Goal: Check status: Check status

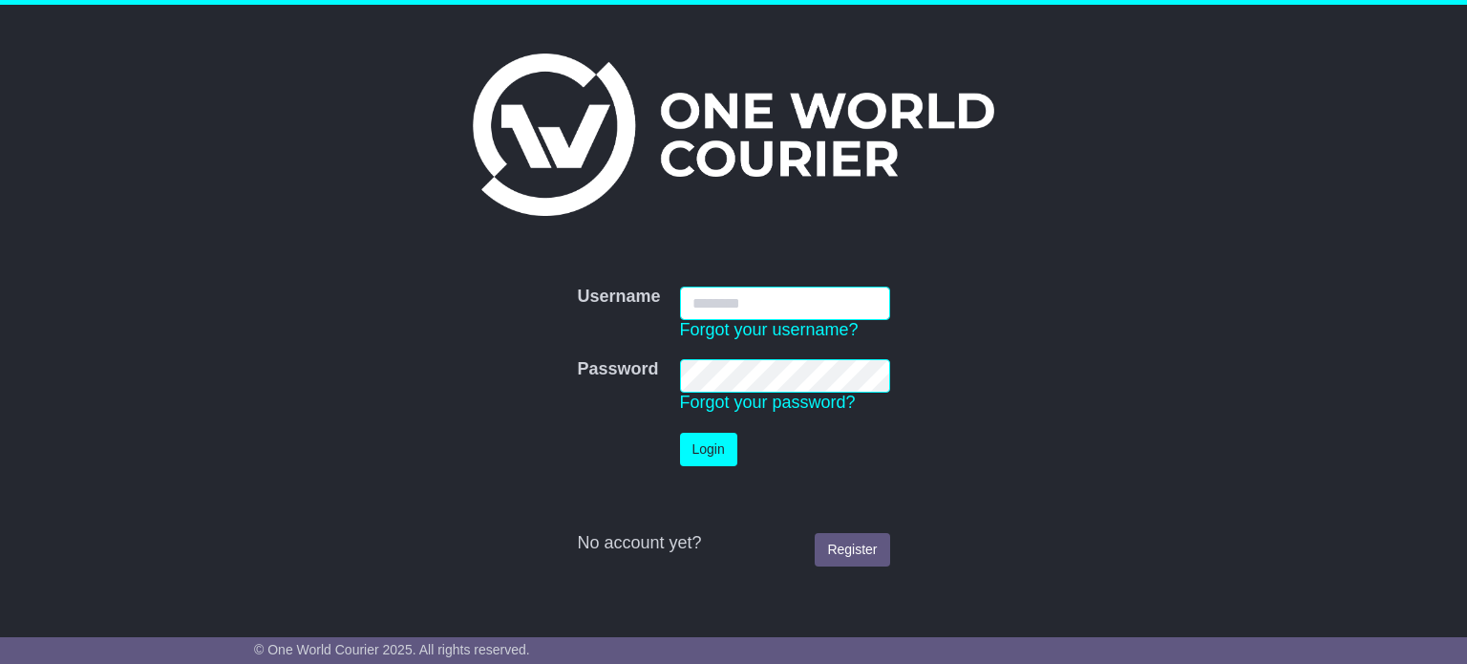
click at [759, 304] on input "Username" at bounding box center [785, 302] width 210 height 33
type input "**********"
click at [693, 450] on button "Login" at bounding box center [708, 449] width 57 height 33
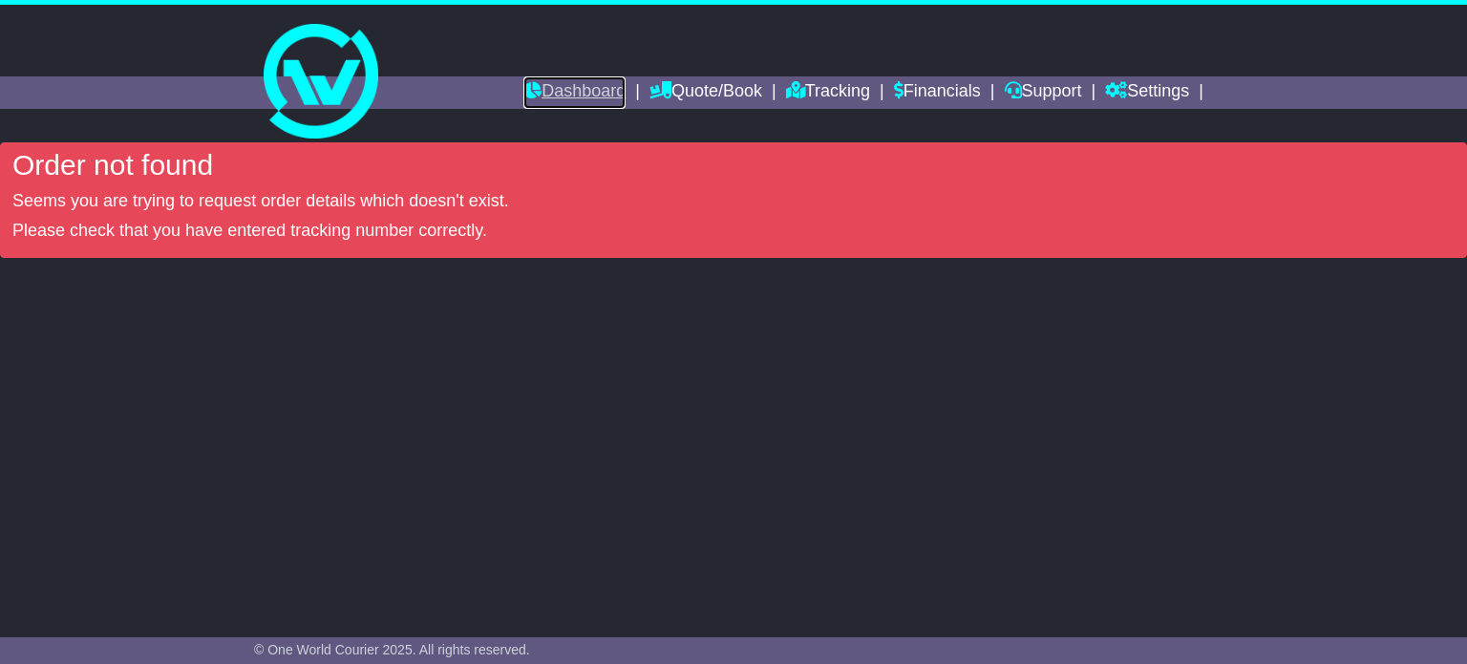
click at [558, 90] on link "Dashboard" at bounding box center [574, 92] width 102 height 32
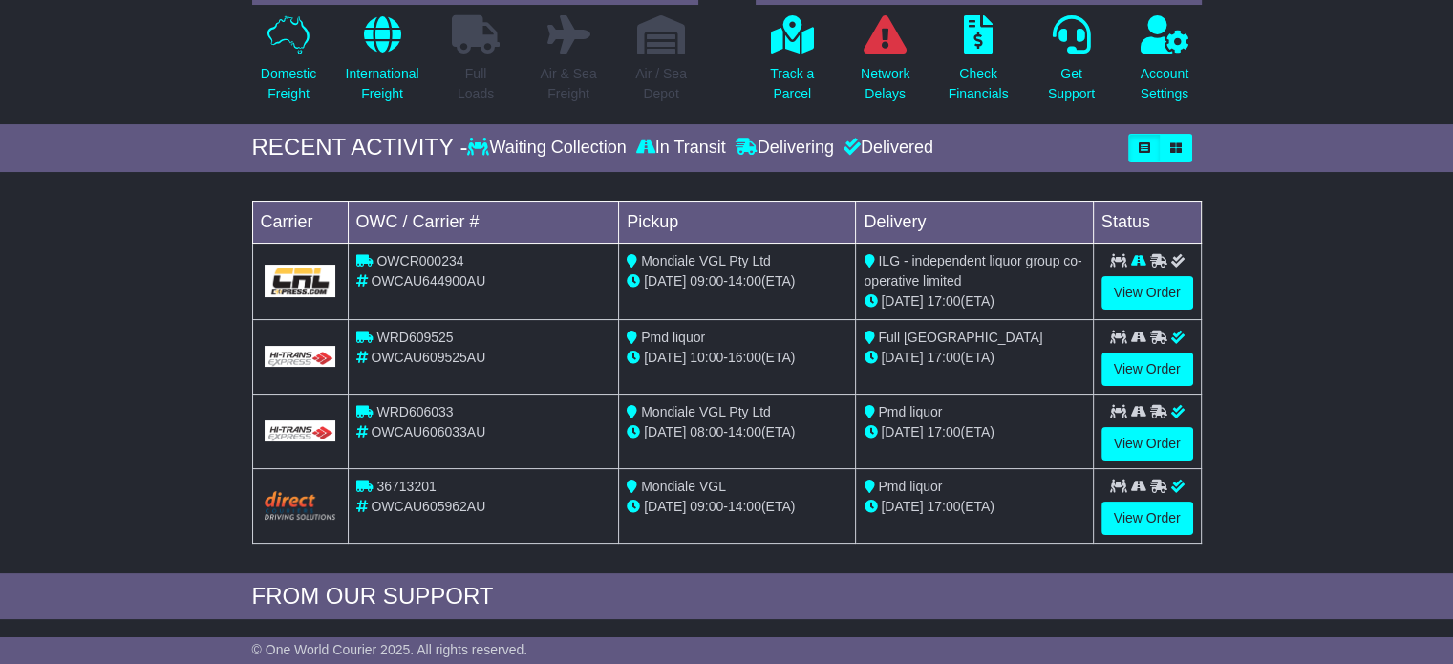
scroll to position [191, 0]
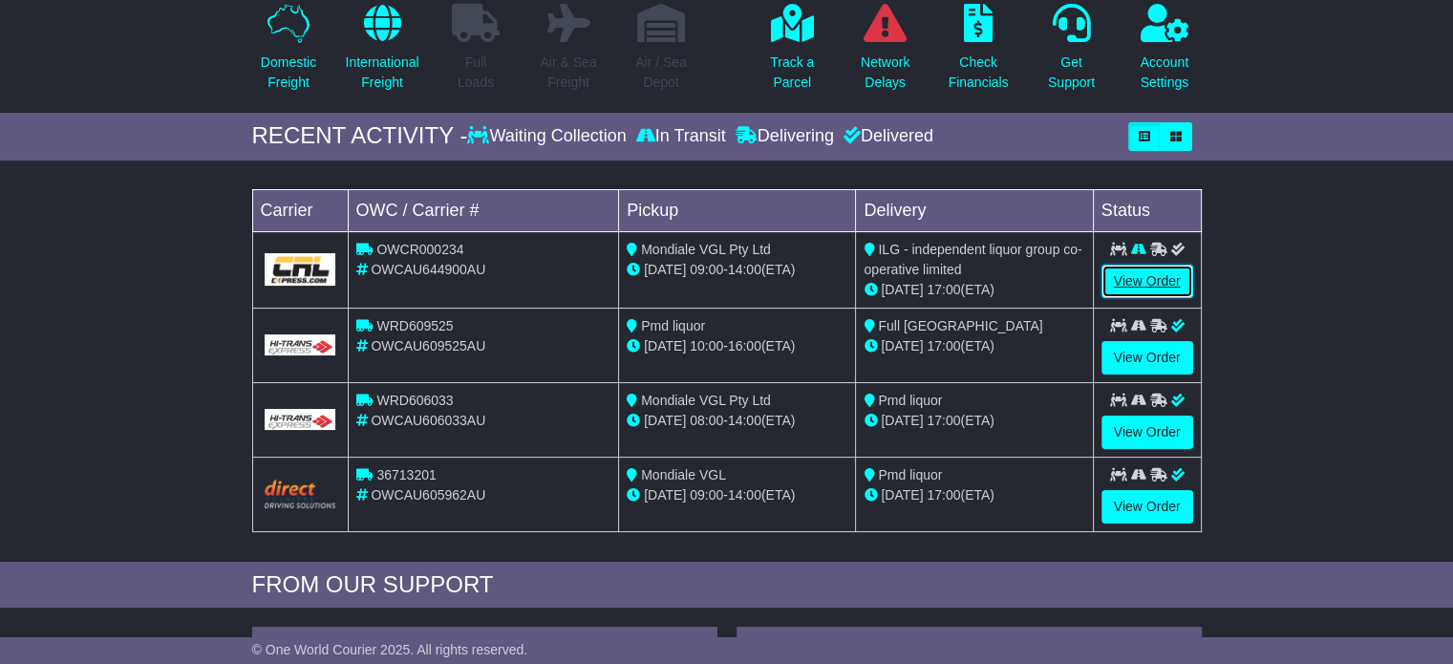
click at [1134, 277] on link "View Order" at bounding box center [1147, 281] width 92 height 33
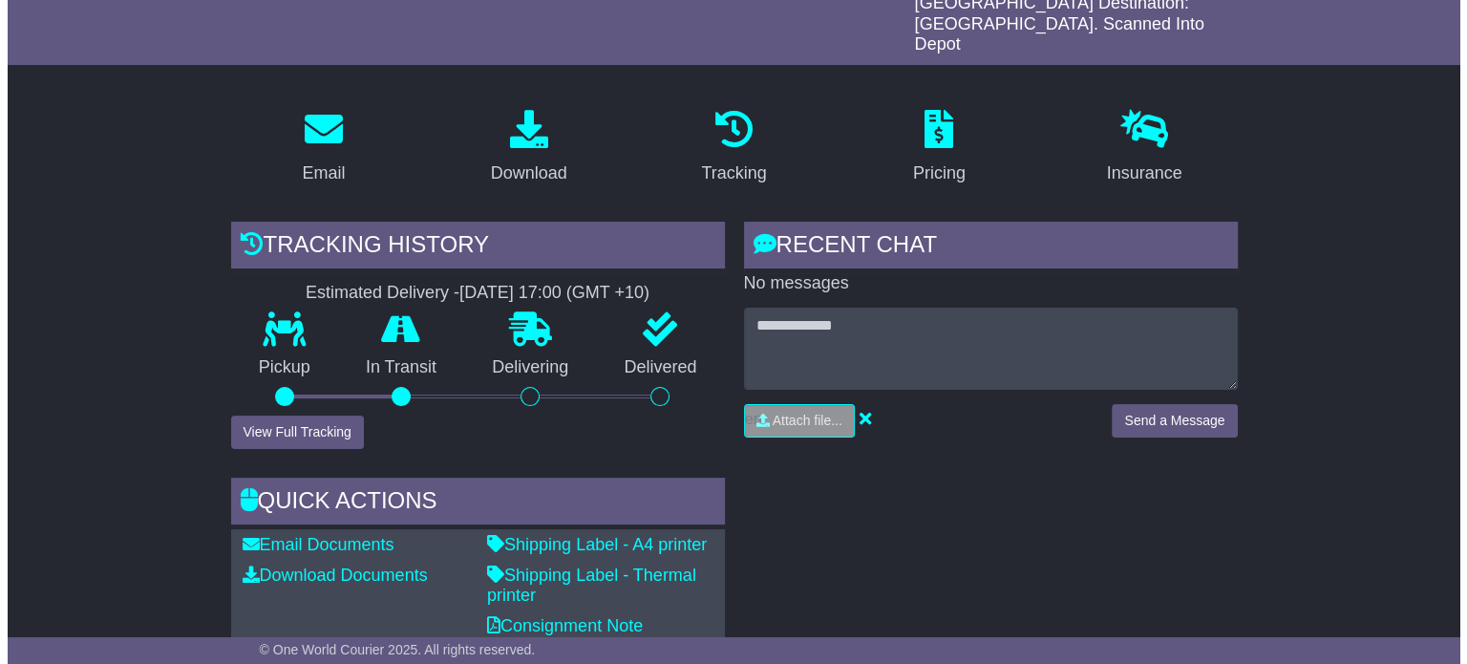
scroll to position [302, 0]
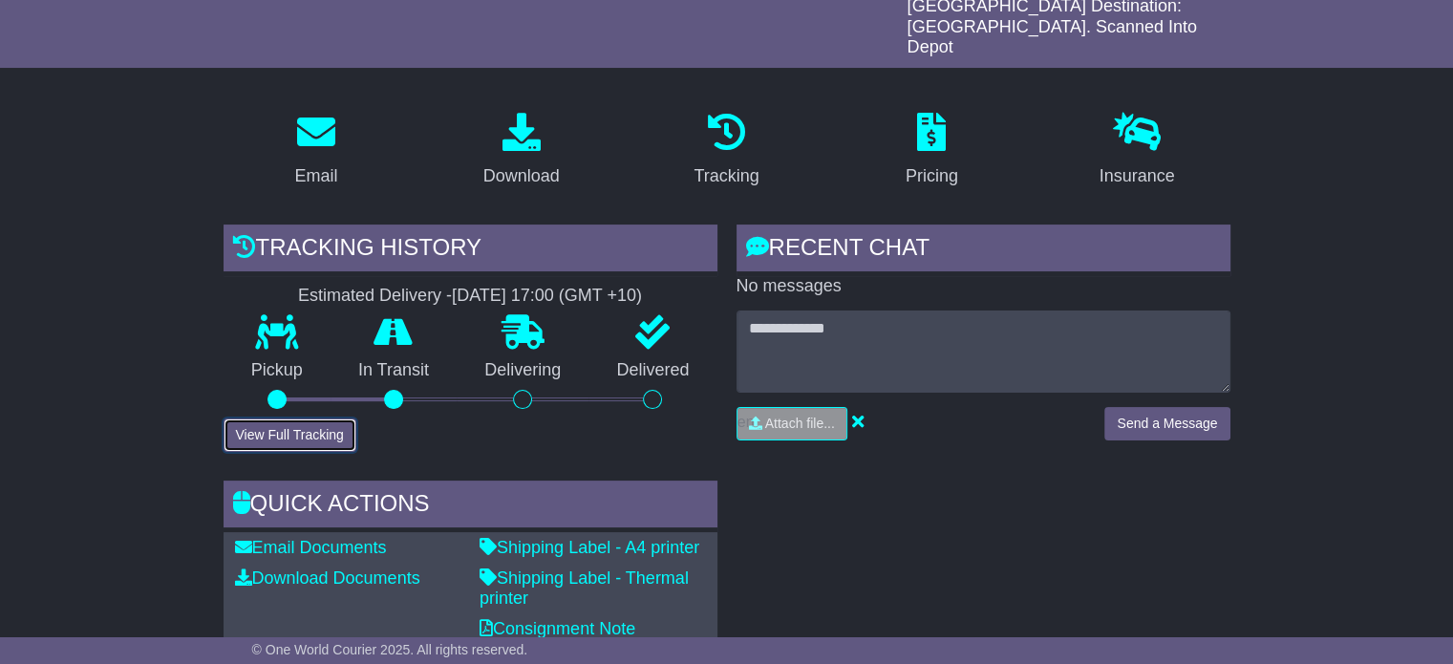
click at [298, 418] on button "View Full Tracking" at bounding box center [289, 434] width 133 height 33
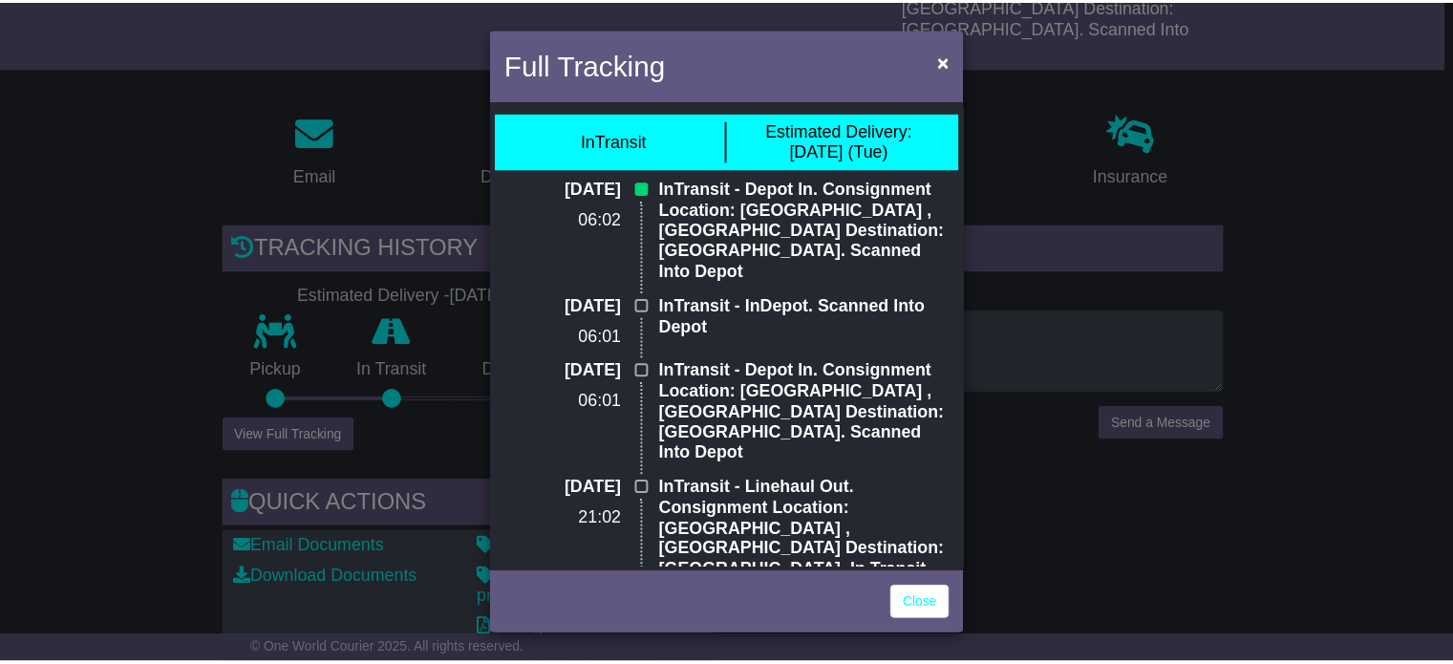
scroll to position [0, 0]
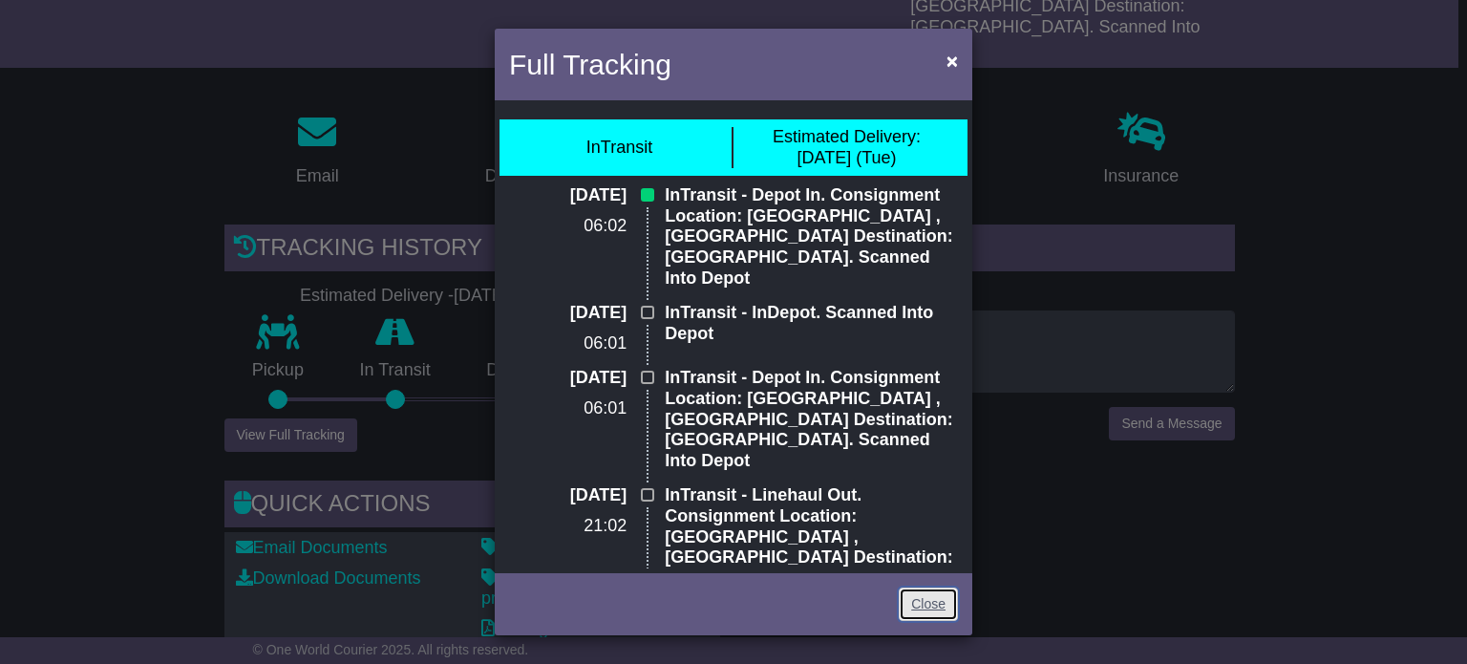
click at [924, 603] on link "Close" at bounding box center [928, 603] width 59 height 33
